Goal: Task Accomplishment & Management: Manage account settings

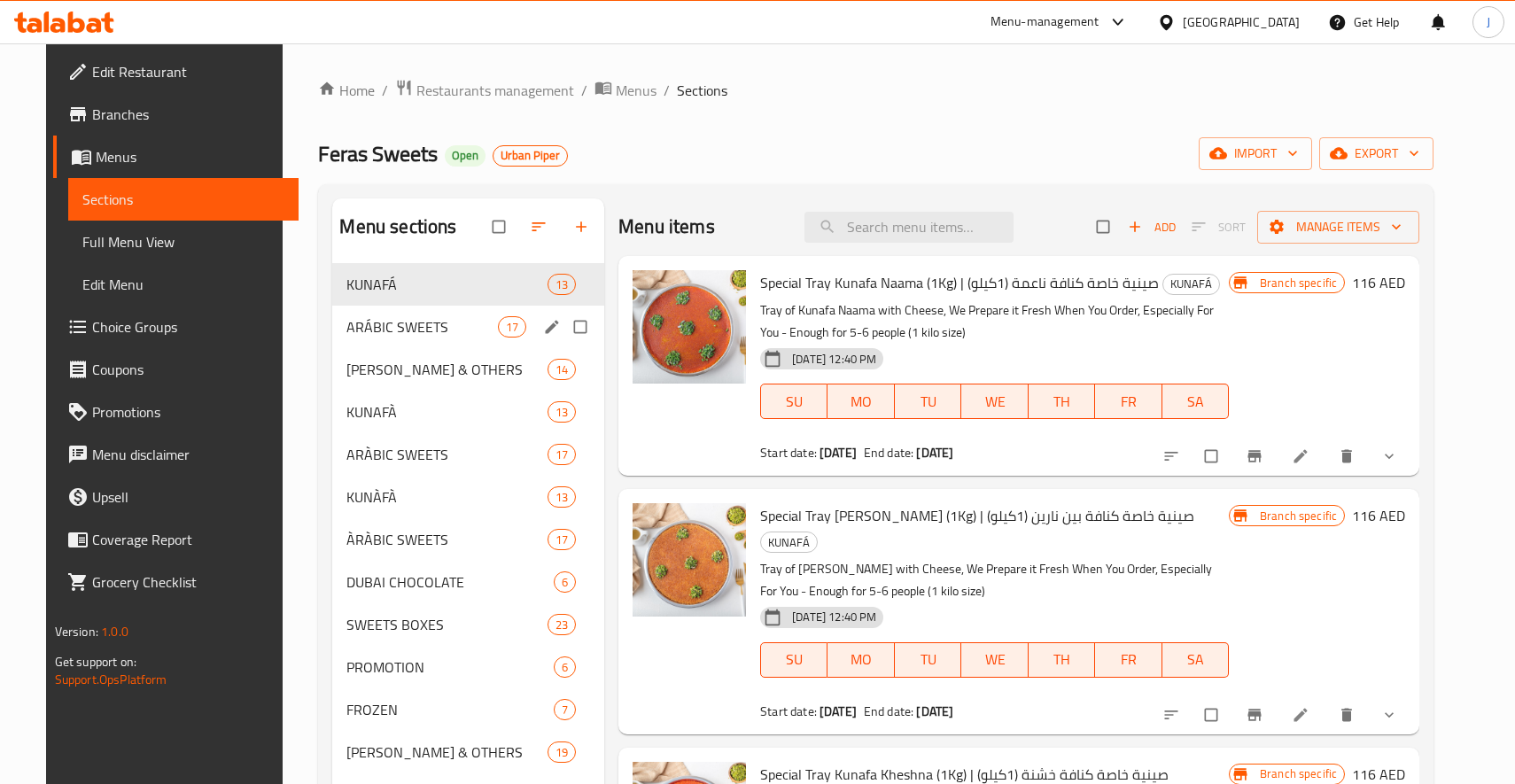
click at [416, 339] on div "ARÁBIC SWEETS 17" at bounding box center [468, 327] width 272 height 43
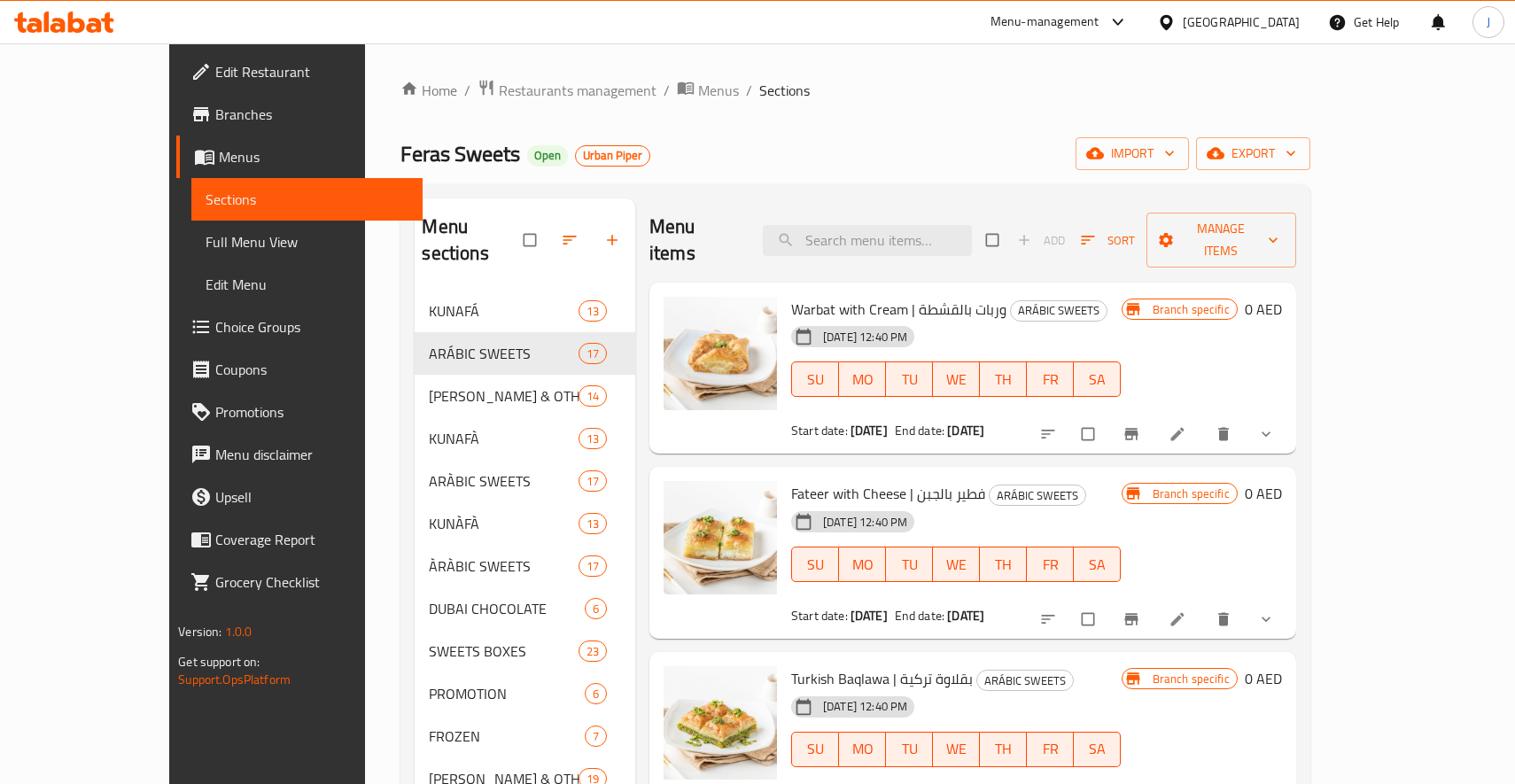
click at [895, 248] on div "Menu items Add Sort Manage items" at bounding box center [973, 241] width 647 height 84
click at [897, 240] on input "search" at bounding box center [867, 240] width 209 height 31
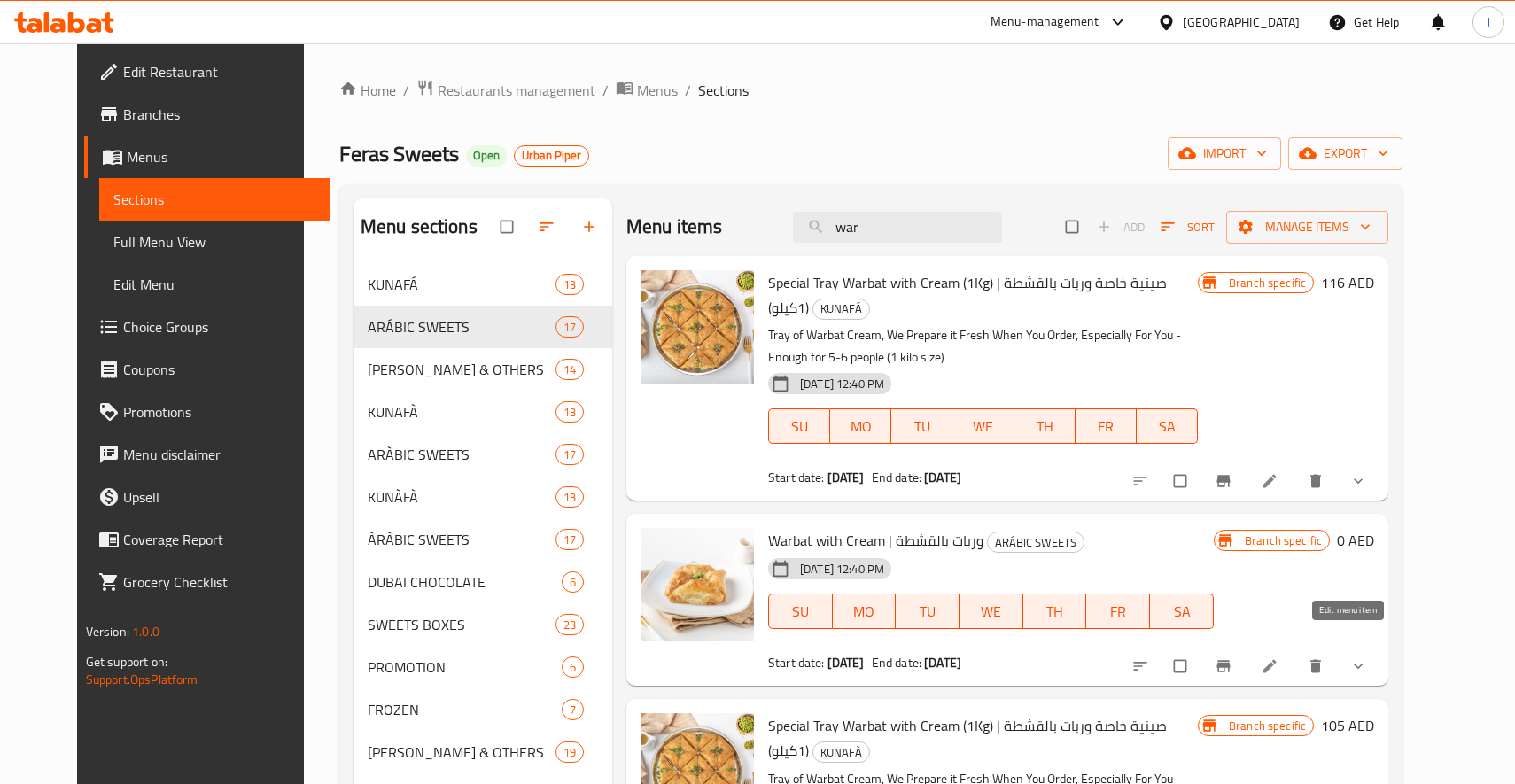
type input "war"
click at [1278, 657] on icon at bounding box center [1269, 666] width 18 height 18
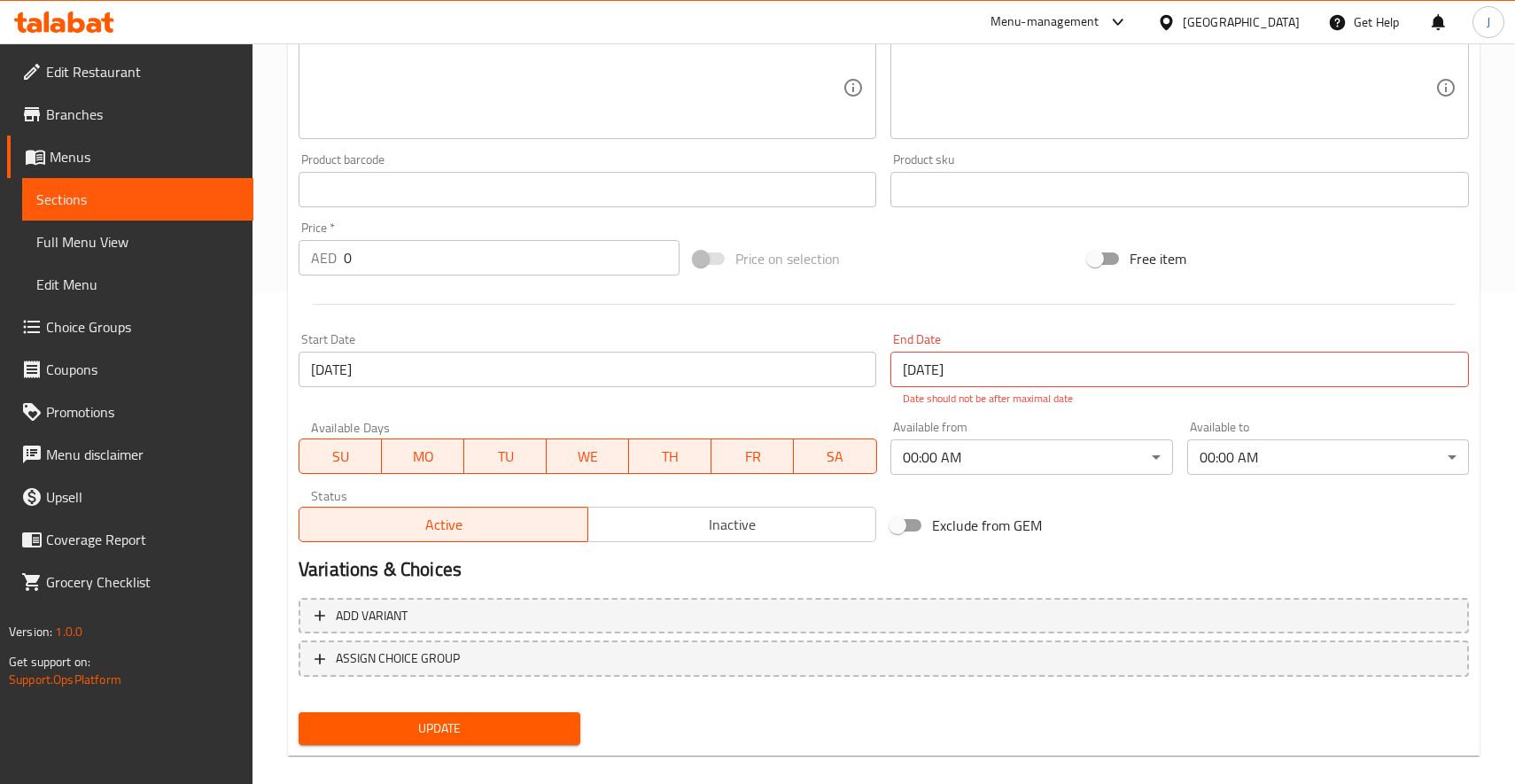
scroll to position [486, 0]
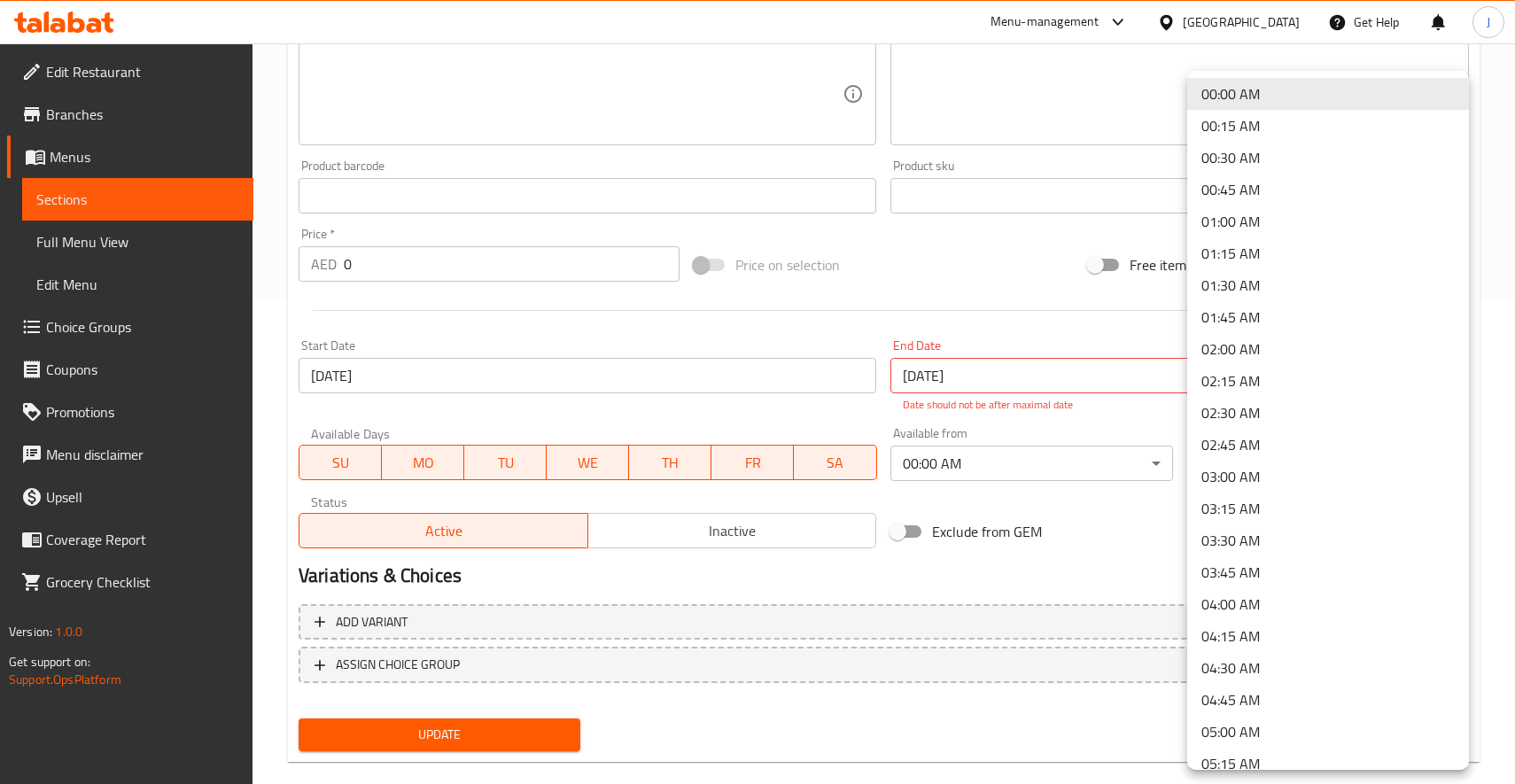
click at [1139, 545] on div at bounding box center [757, 392] width 1515 height 784
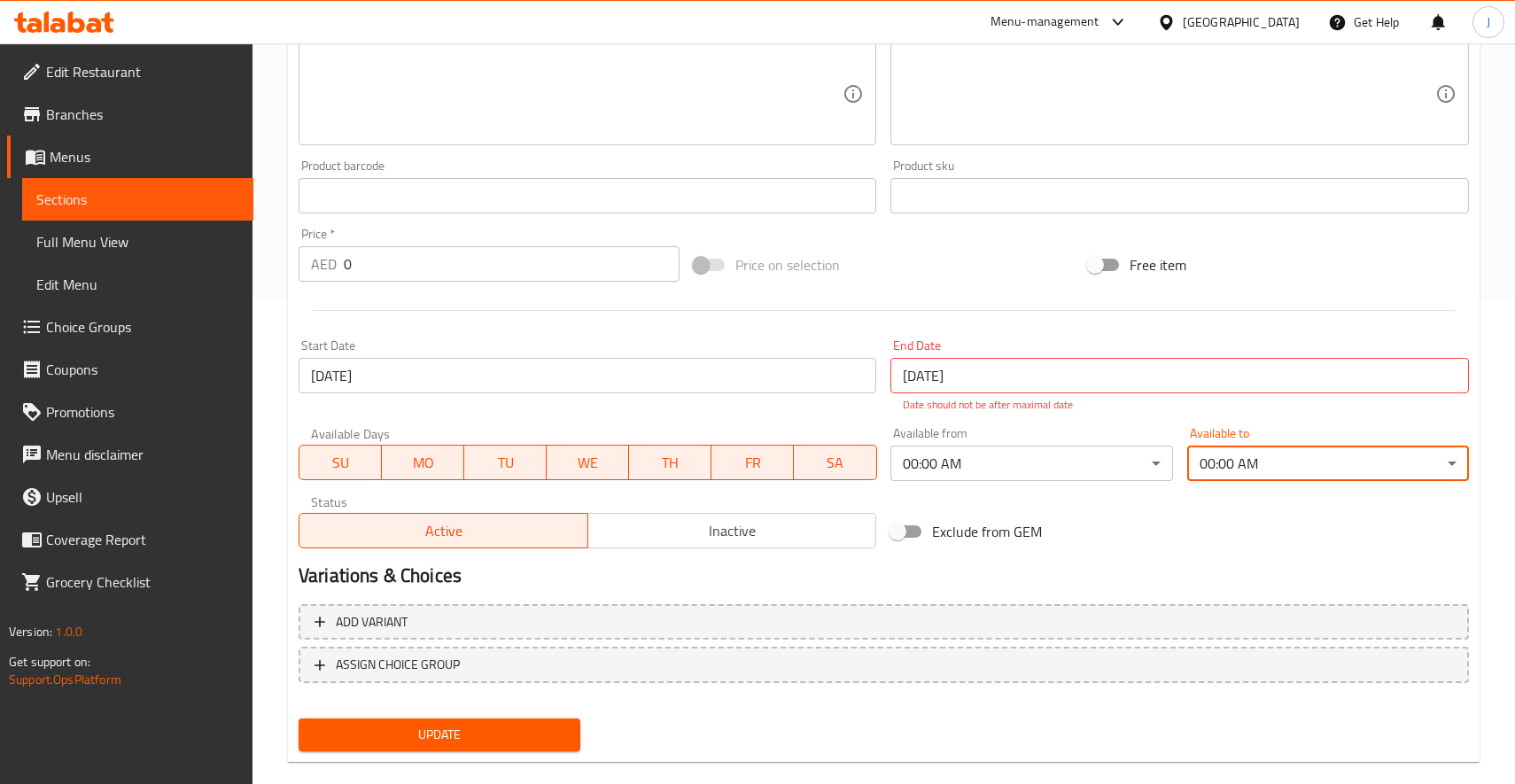
click at [1118, 506] on div "Change Image Size: 1200 x 800 px / Image formats: jpg, png / 5MB Max. Item name…" at bounding box center [884, 151] width 1185 height 809
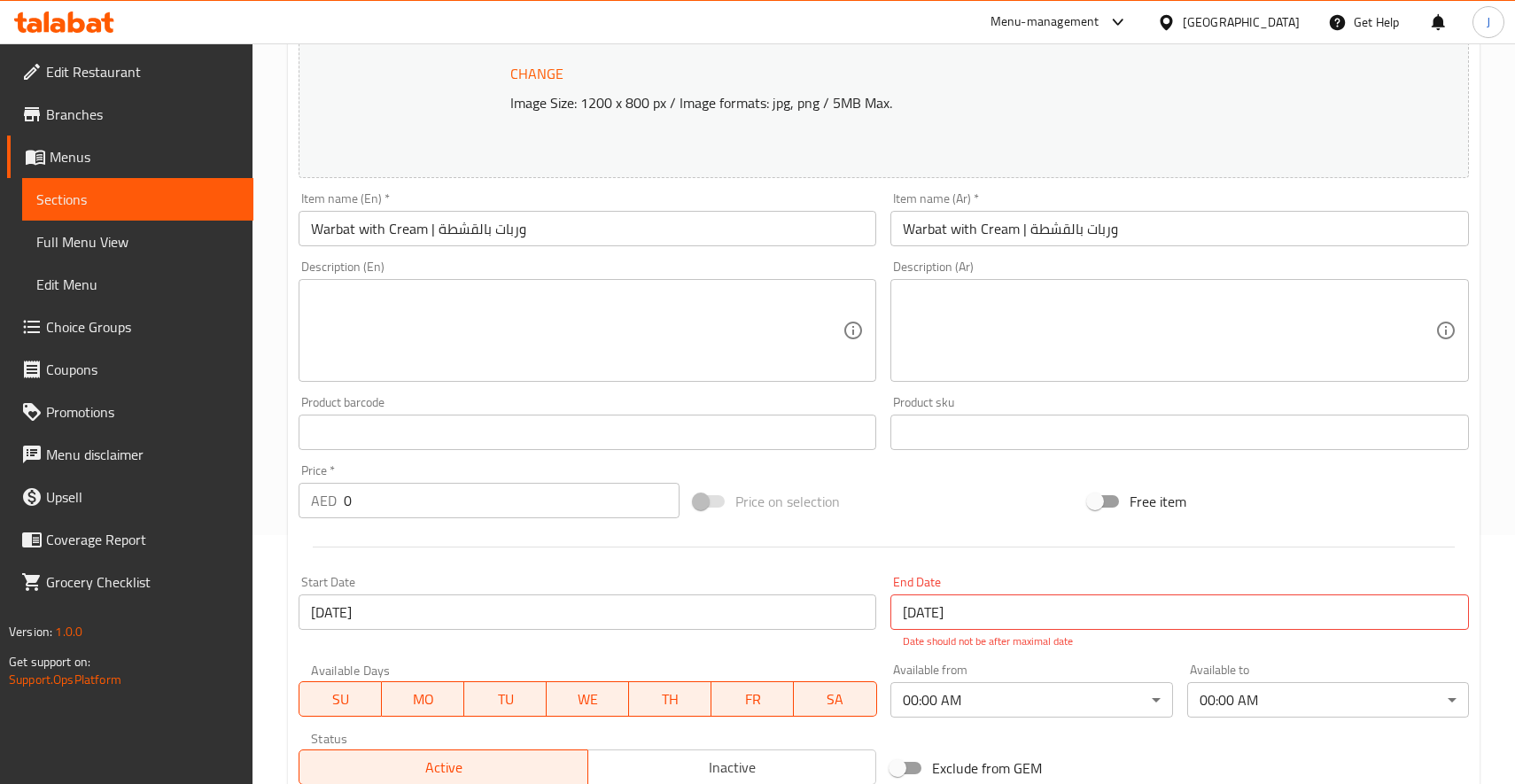
scroll to position [0, 0]
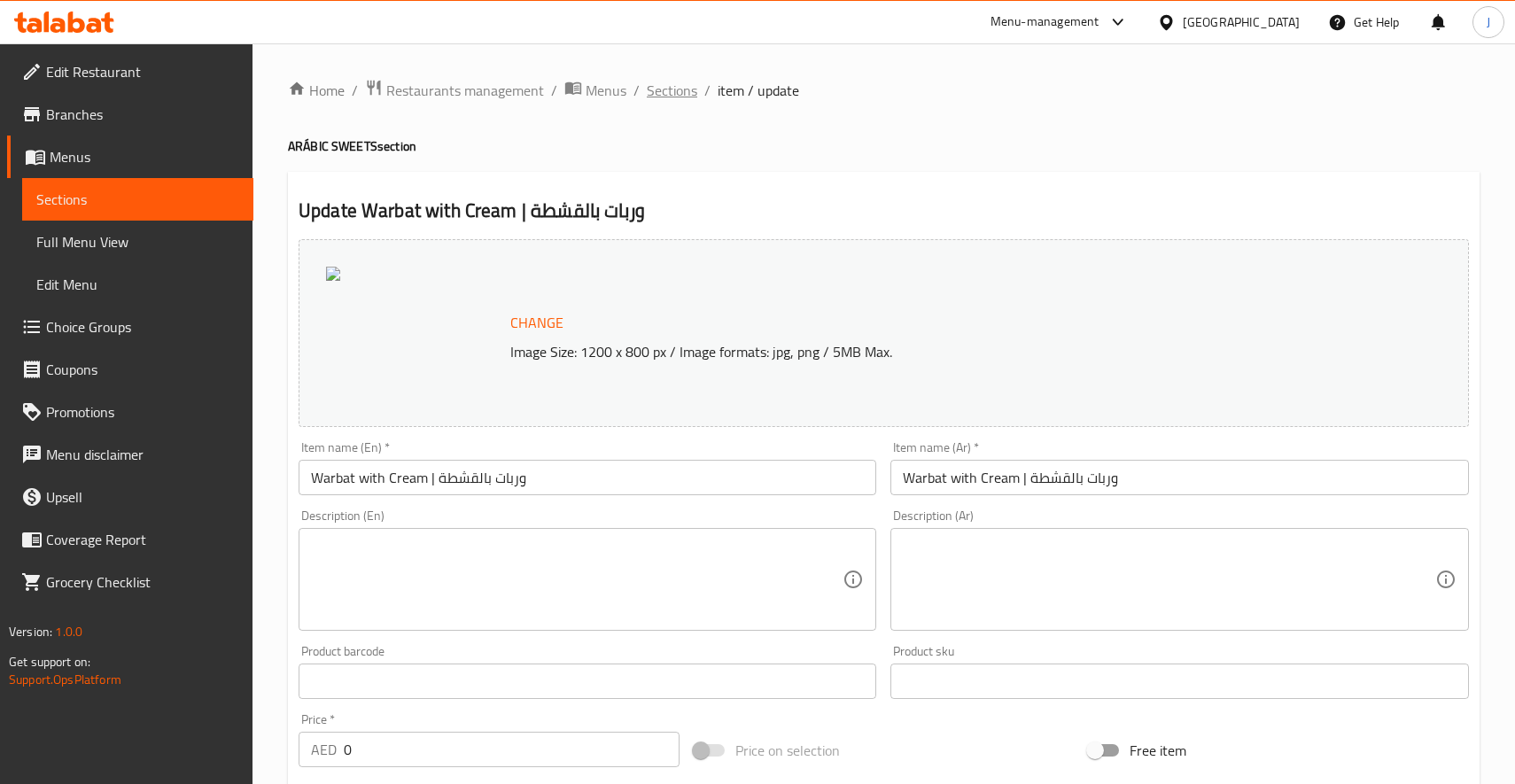
click at [655, 90] on span "Sections" at bounding box center [672, 90] width 50 height 21
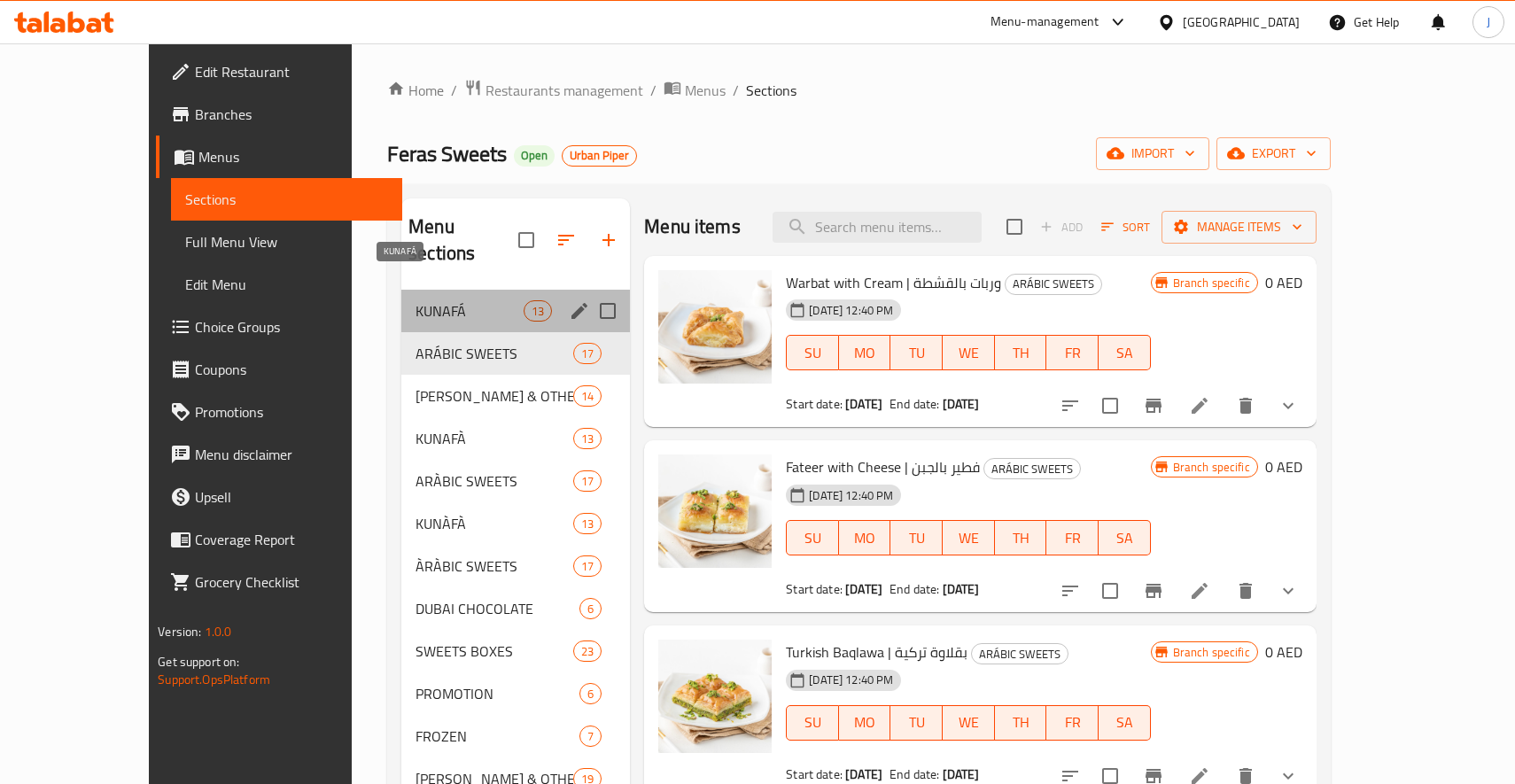
click at [416, 300] on span "KUNAFÁ" at bounding box center [470, 310] width 108 height 21
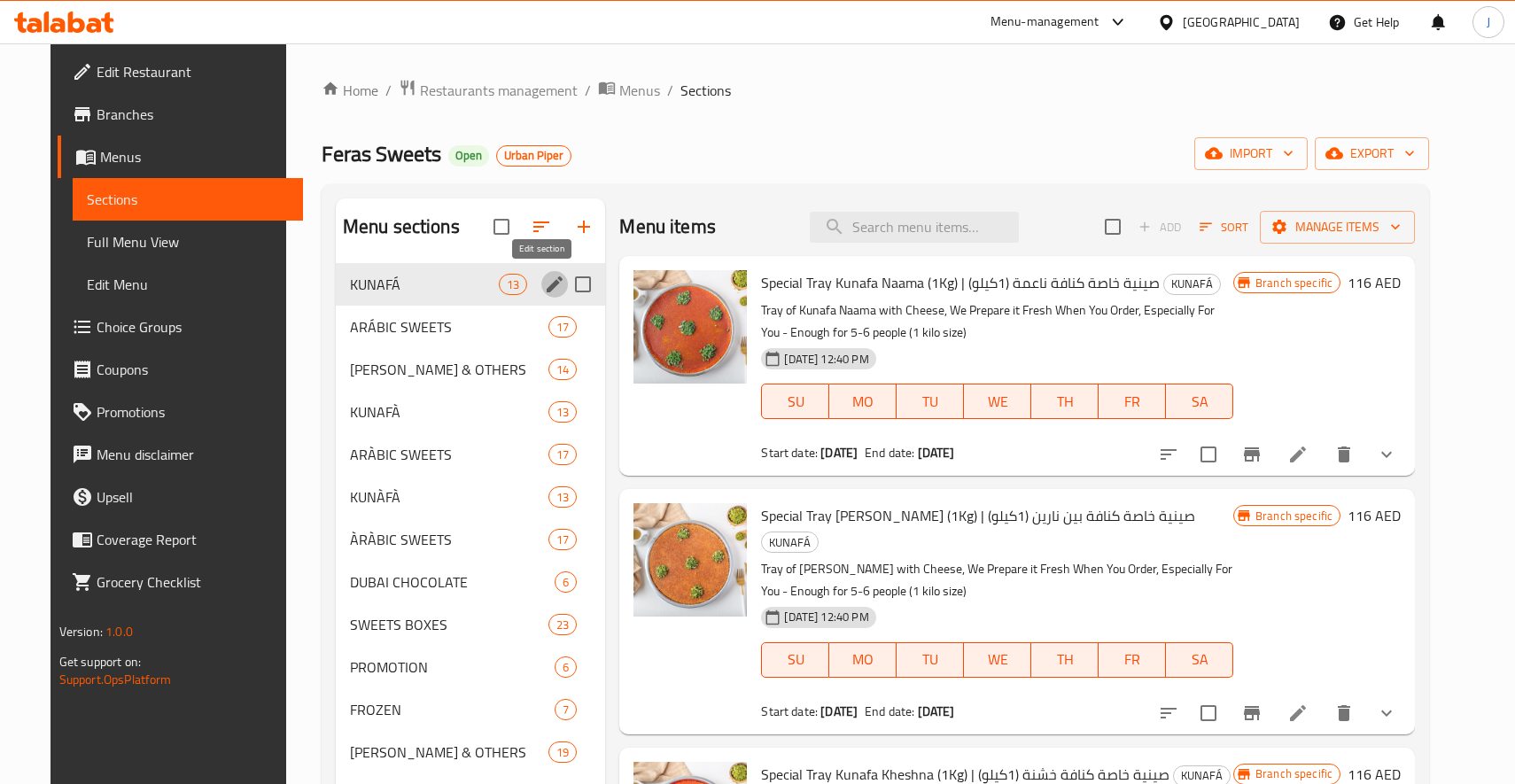
click at [546, 284] on icon "edit" at bounding box center [554, 284] width 16 height 16
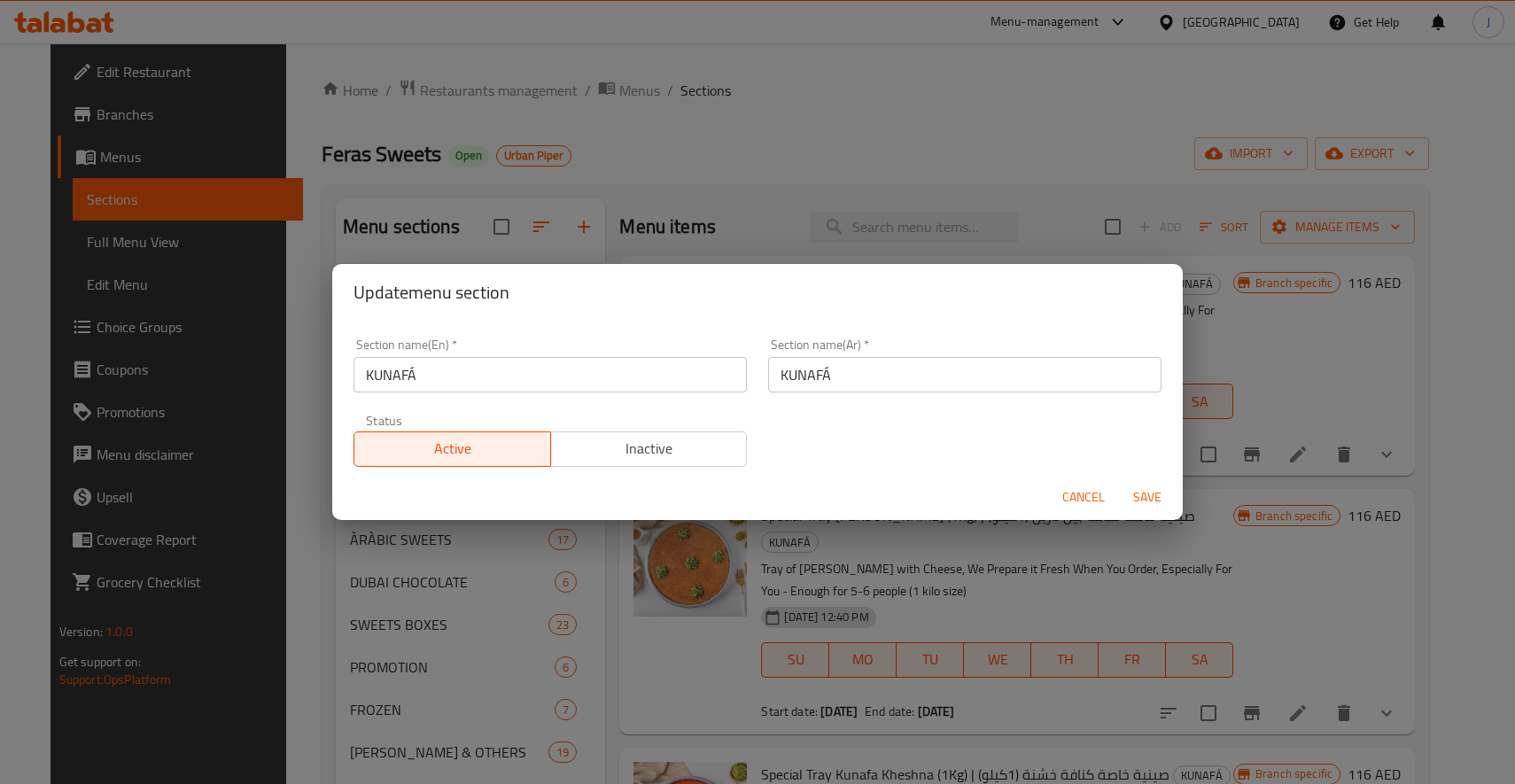
click at [1064, 503] on span "Cancel" at bounding box center [1084, 498] width 43 height 22
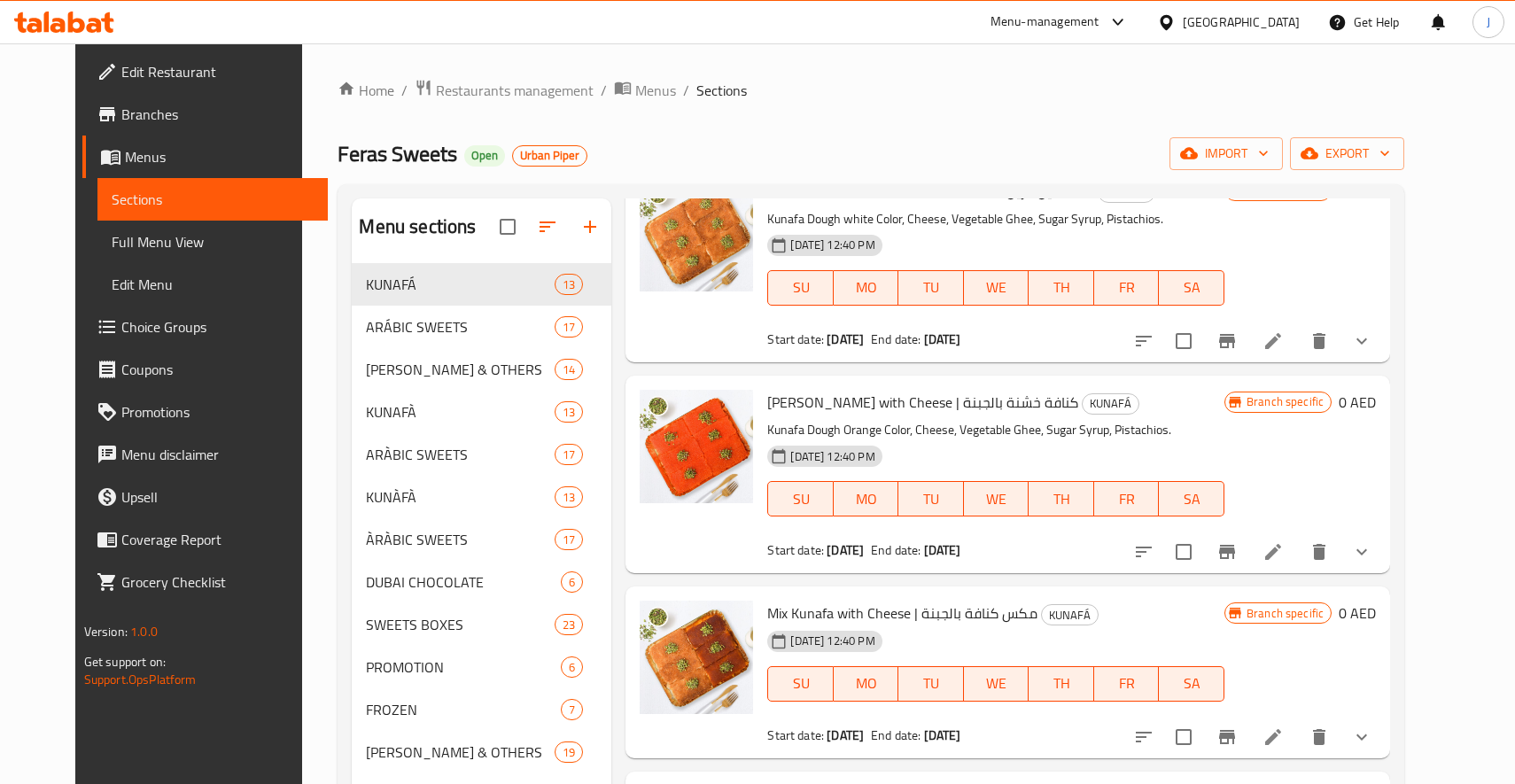
scroll to position [429, 0]
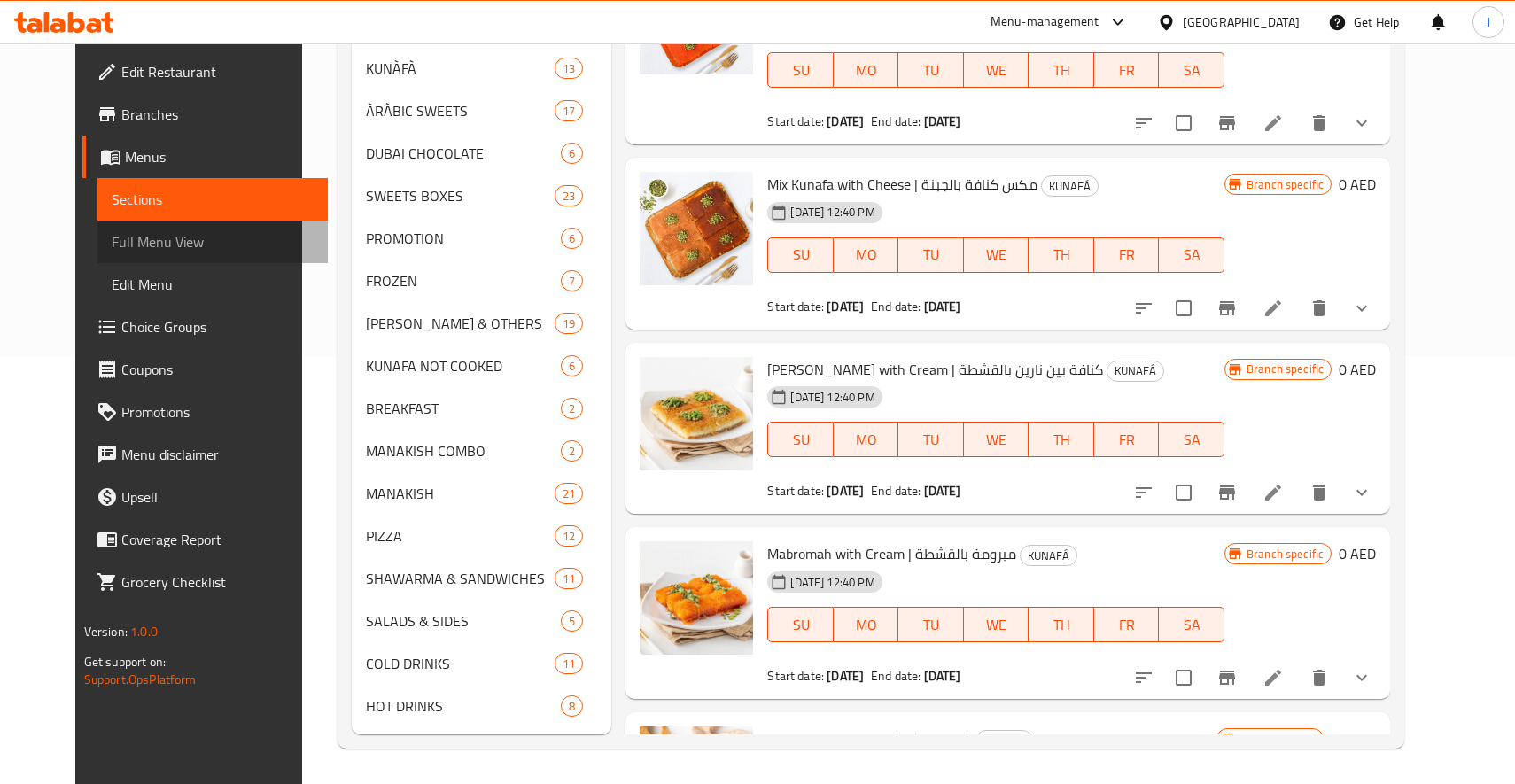
click at [112, 249] on span "Full Menu View" at bounding box center [213, 241] width 203 height 21
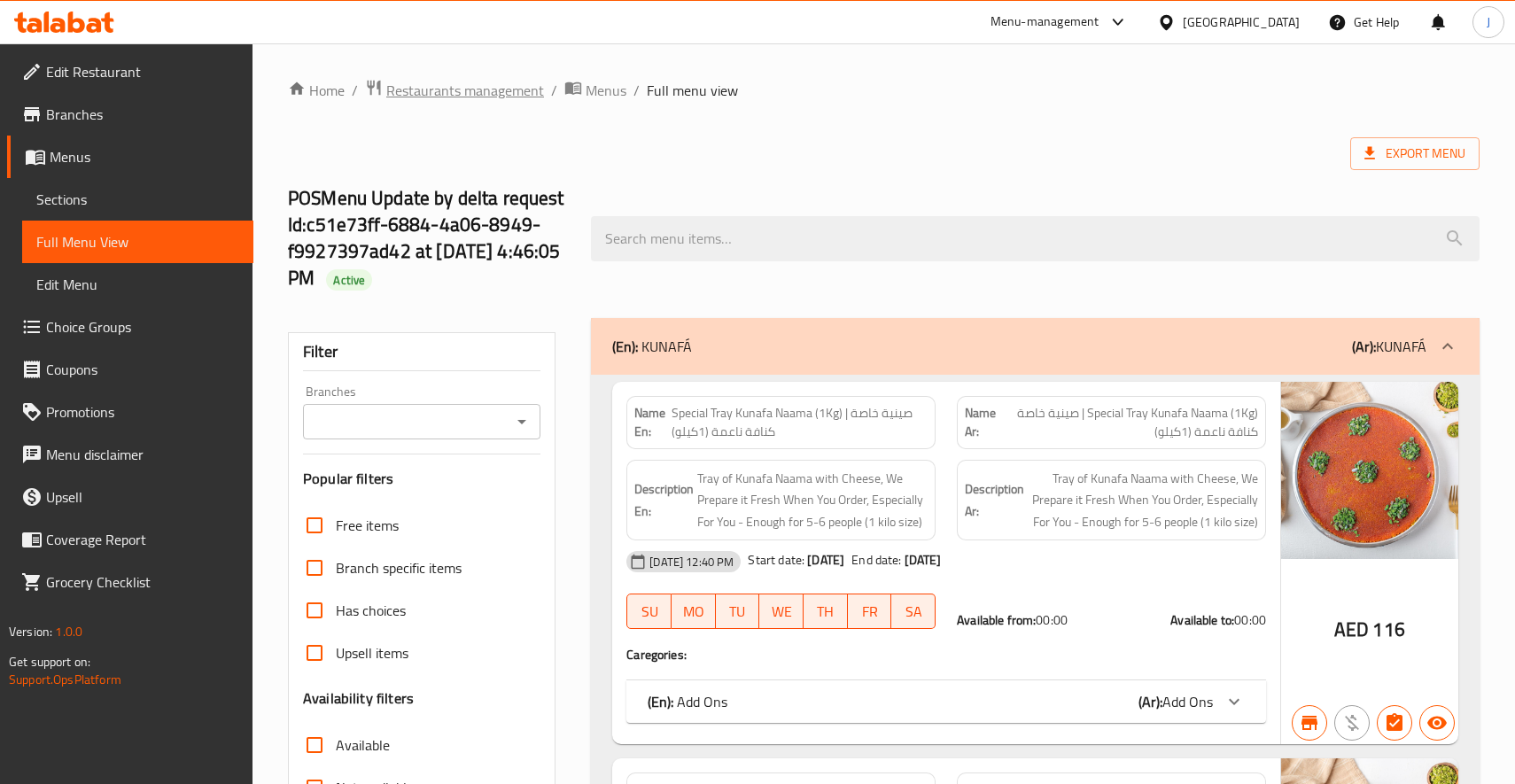
click at [530, 90] on span "Restaurants management" at bounding box center [464, 90] width 158 height 21
